Goal: Information Seeking & Learning: Learn about a topic

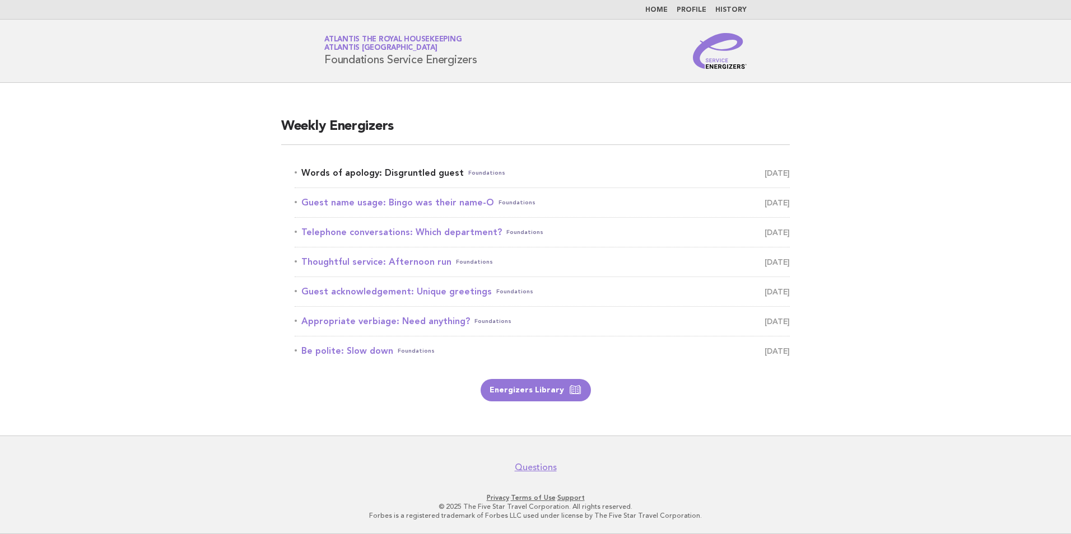
click at [416, 176] on link "Words of apology: Disgruntled guest Foundations [DATE]" at bounding box center [542, 173] width 495 height 16
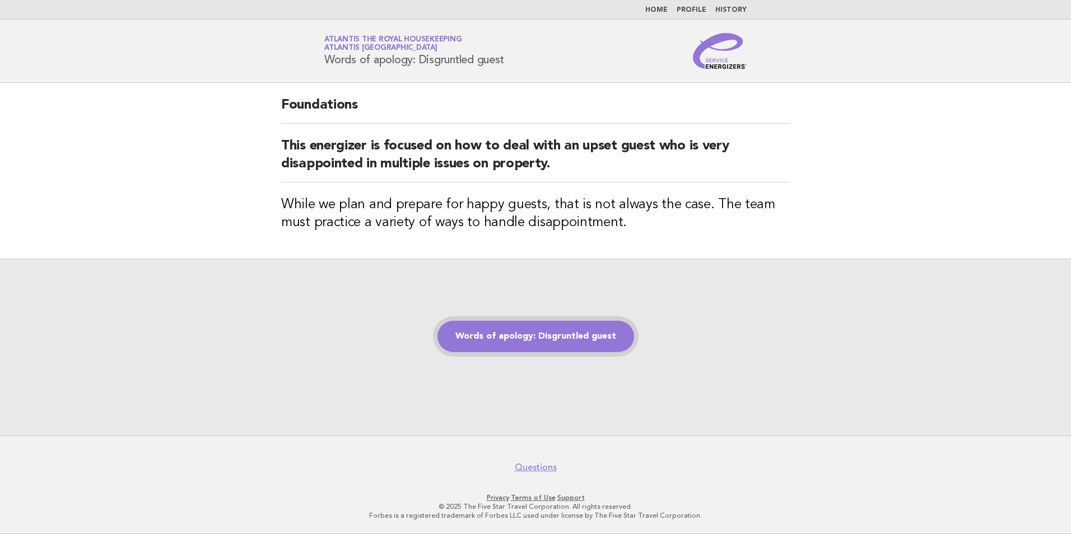
click at [547, 327] on link "Words of apology: Disgruntled guest" at bounding box center [536, 336] width 197 height 31
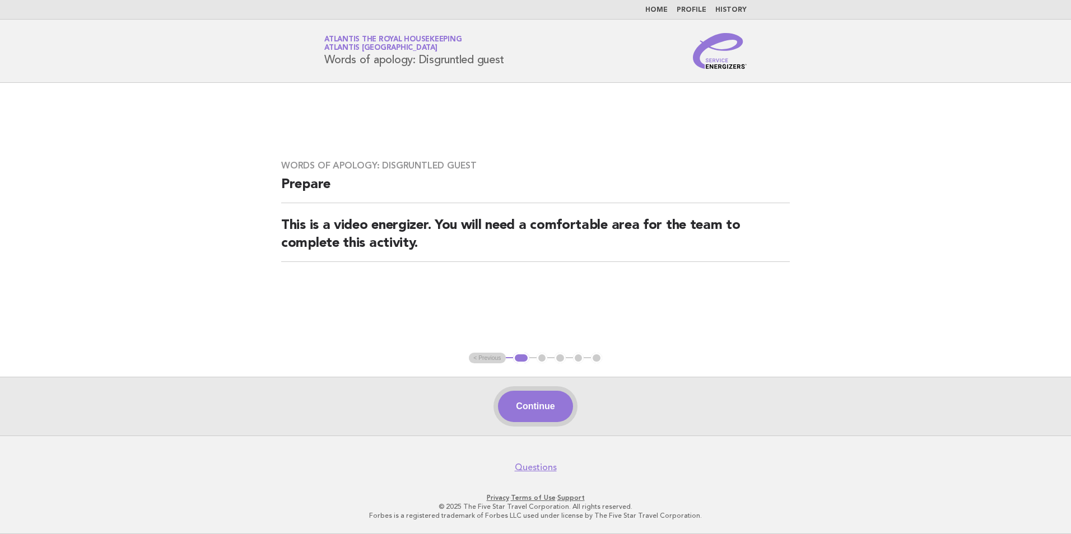
click at [550, 413] on button "Continue" at bounding box center [535, 406] width 75 height 31
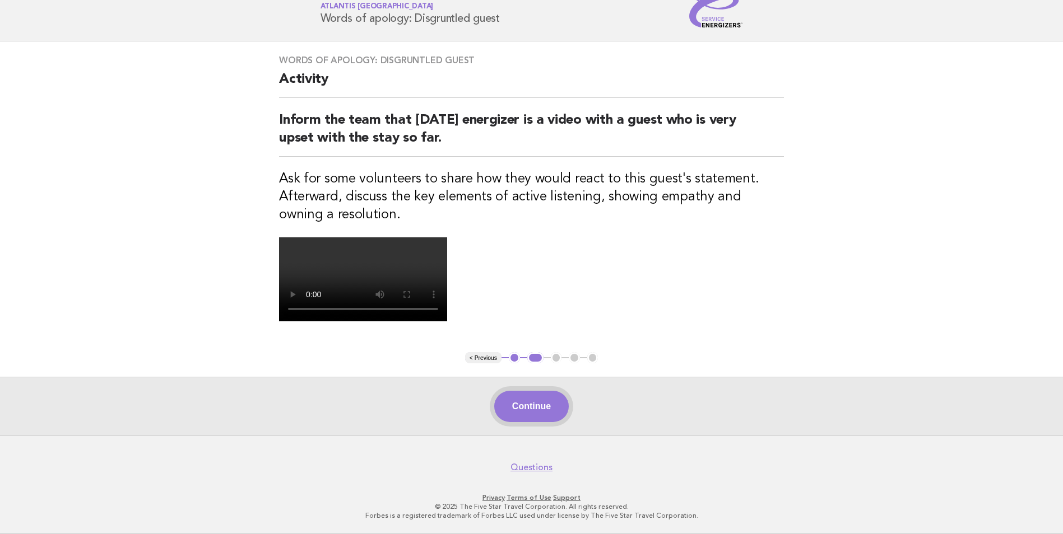
click at [552, 408] on button "Continue" at bounding box center [531, 406] width 75 height 31
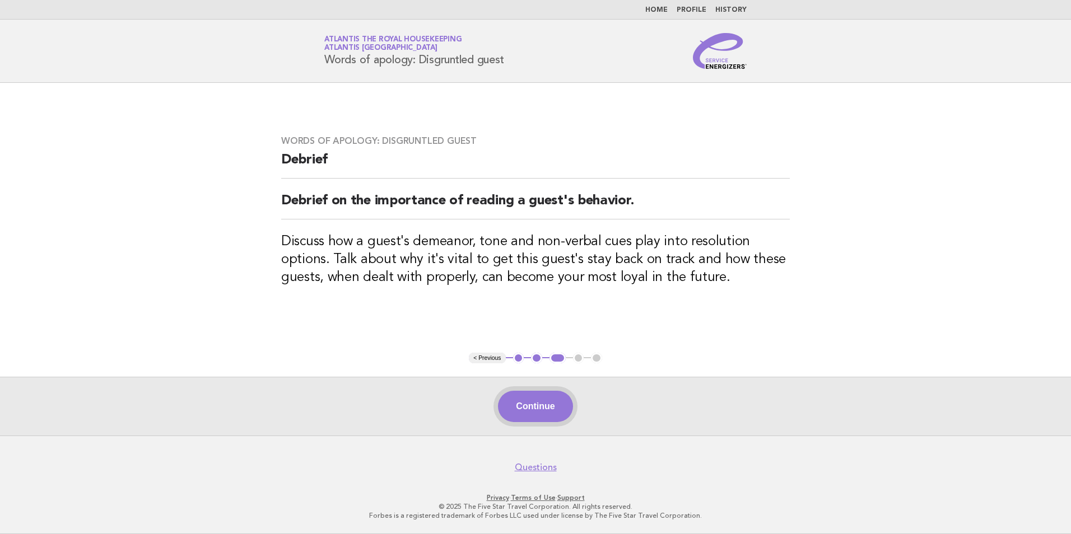
click at [541, 392] on button "Continue" at bounding box center [535, 406] width 75 height 31
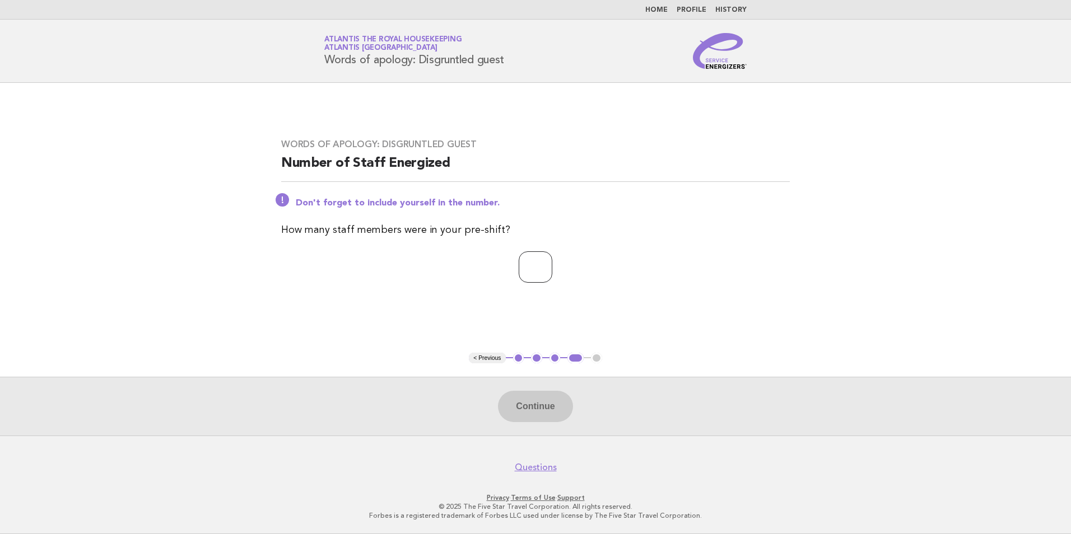
click at [543, 276] on input "number" at bounding box center [536, 267] width 34 height 31
type input "**"
click at [522, 406] on button "Continue" at bounding box center [535, 406] width 75 height 31
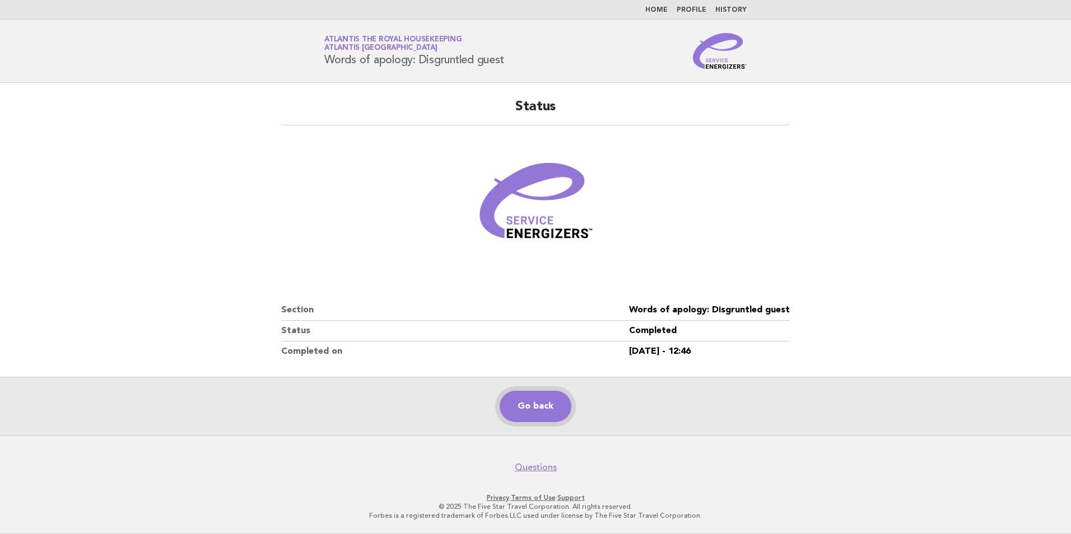
click at [543, 406] on link "Go back" at bounding box center [536, 406] width 72 height 31
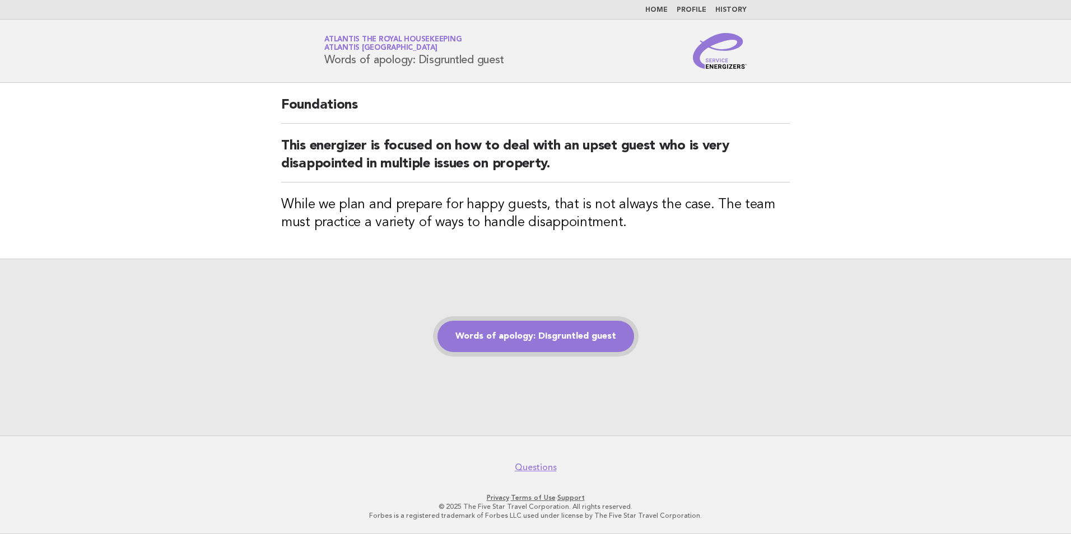
click at [542, 338] on link "Words of apology: Disgruntled guest" at bounding box center [536, 336] width 197 height 31
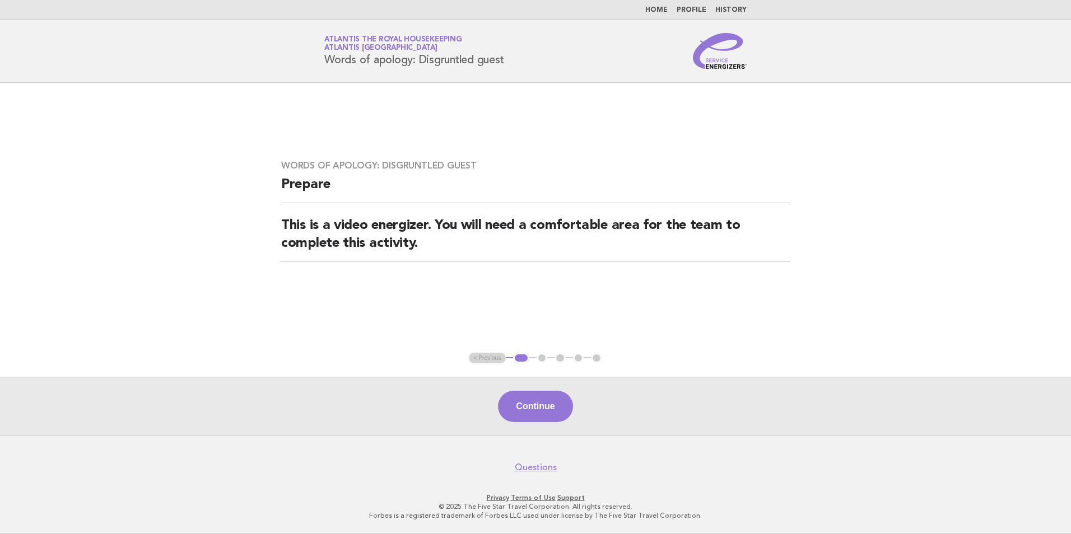
click at [555, 388] on div "Continue" at bounding box center [535, 406] width 1071 height 59
click at [554, 393] on button "Continue" at bounding box center [535, 406] width 75 height 31
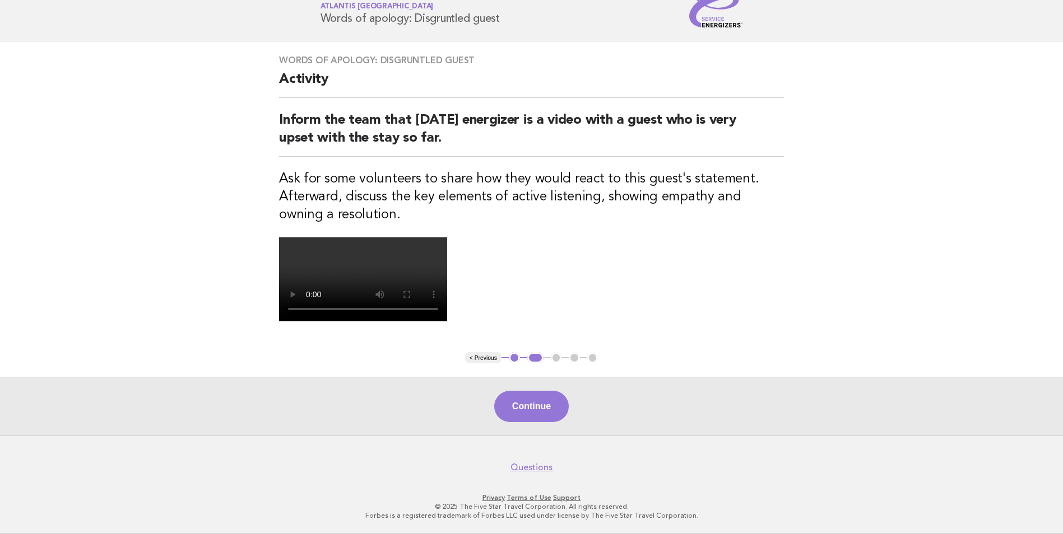
click at [532, 422] on button "Continue" at bounding box center [531, 406] width 75 height 31
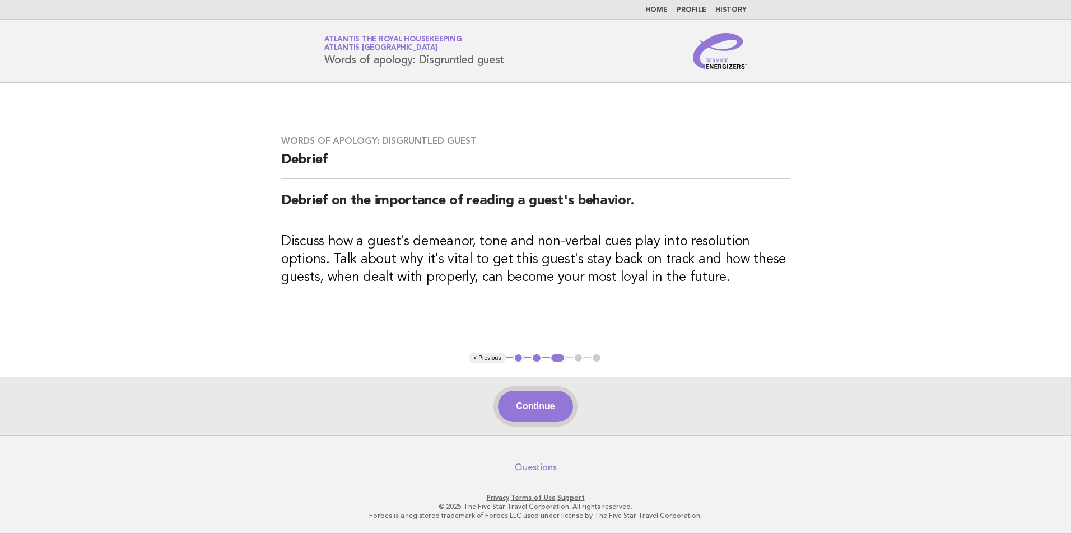
click at [548, 399] on button "Continue" at bounding box center [535, 406] width 75 height 31
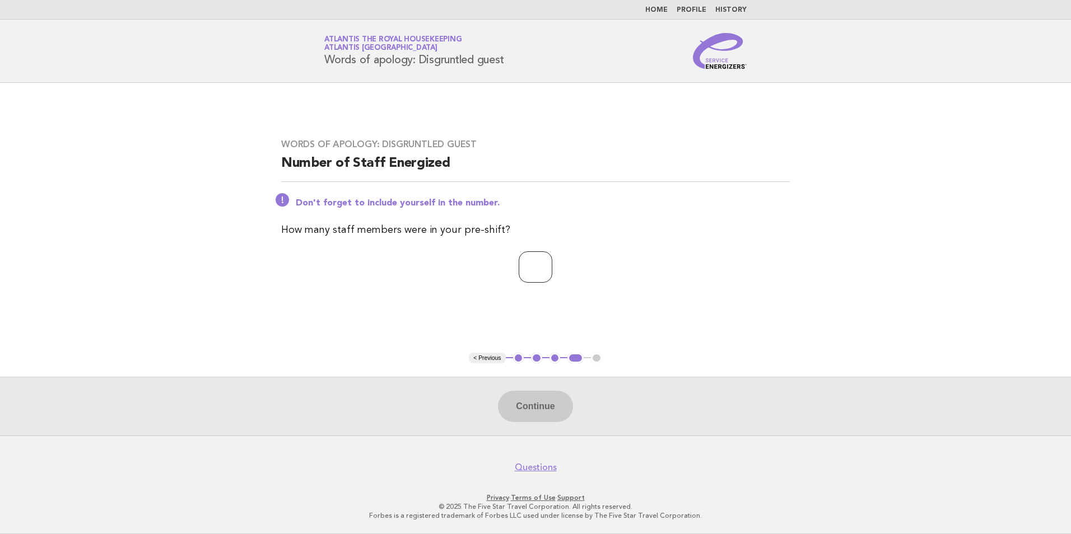
click at [522, 266] on input "number" at bounding box center [536, 267] width 34 height 31
type input "**"
click at [545, 408] on button "Continue" at bounding box center [535, 406] width 75 height 31
